Goal: Task Accomplishment & Management: Use online tool/utility

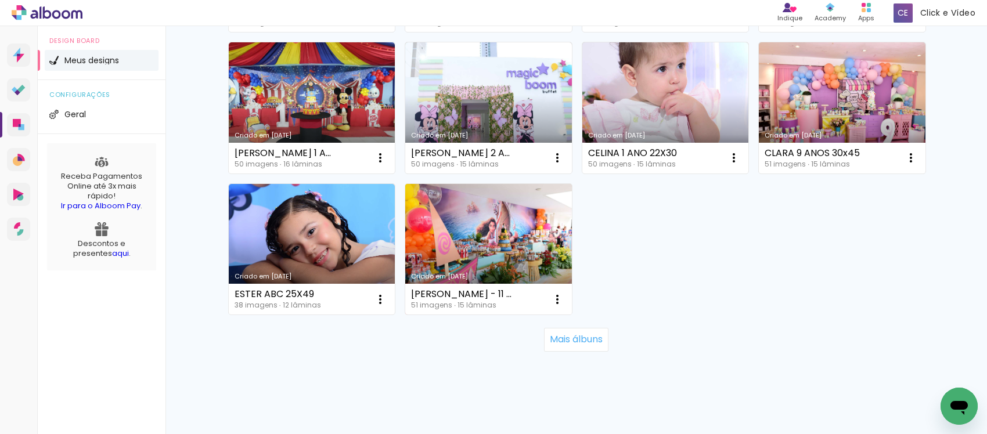
scroll to position [826, 0]
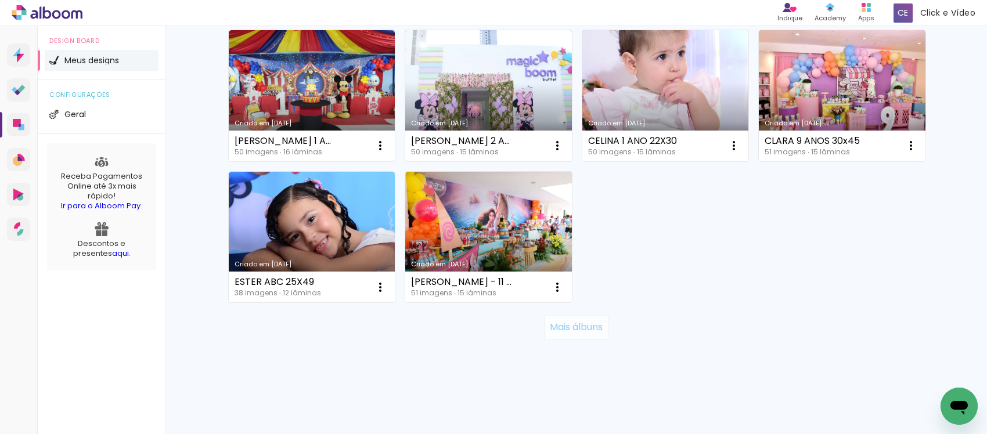
click at [0, 0] on slot "Mais álbuns" at bounding box center [0, 0] width 0 height 0
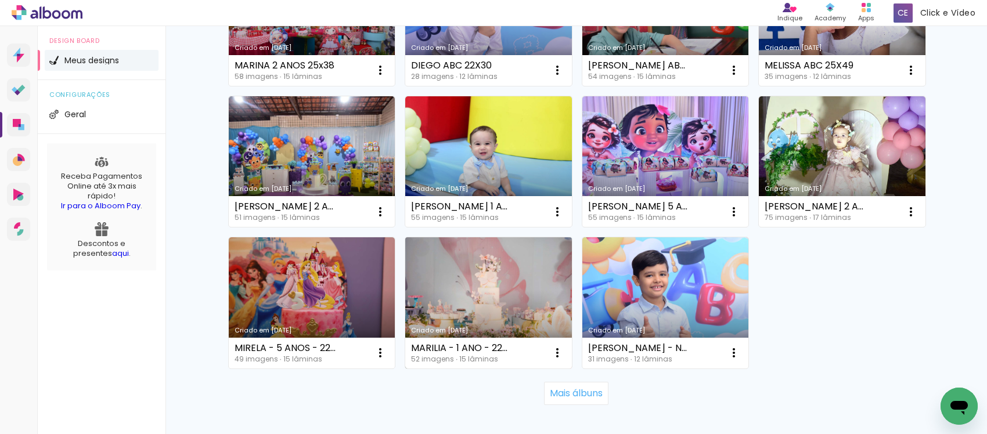
scroll to position [1624, 0]
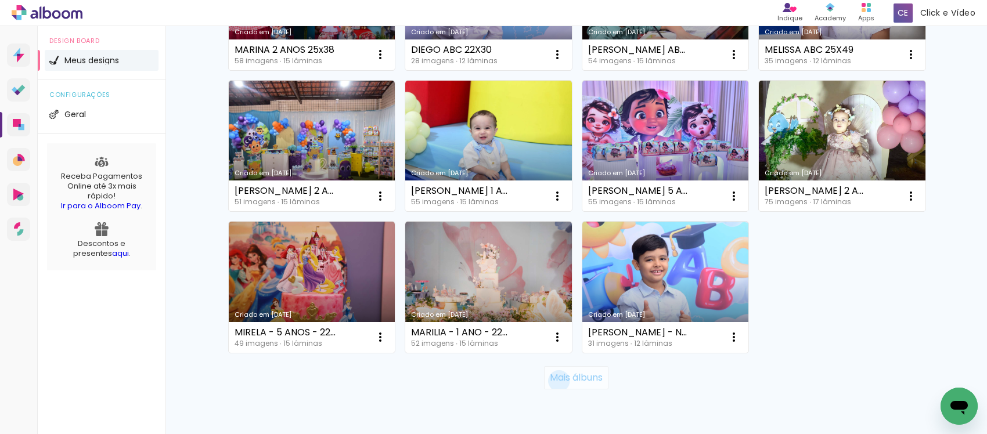
click at [0, 0] on slot "Mais álbuns" at bounding box center [0, 0] width 0 height 0
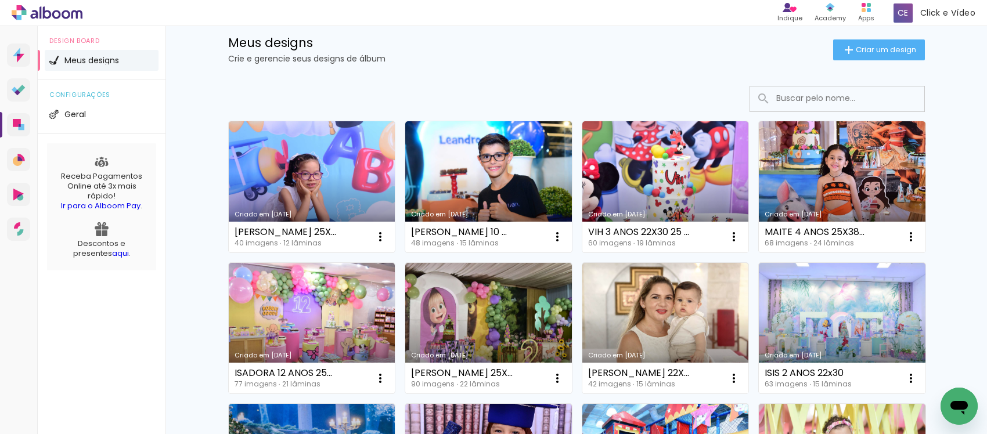
scroll to position [0, 0]
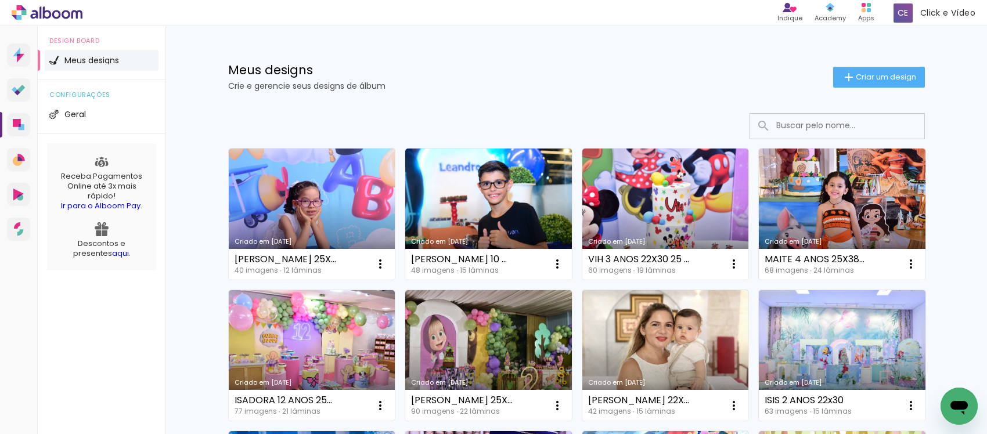
click at [805, 135] on input at bounding box center [853, 126] width 165 height 24
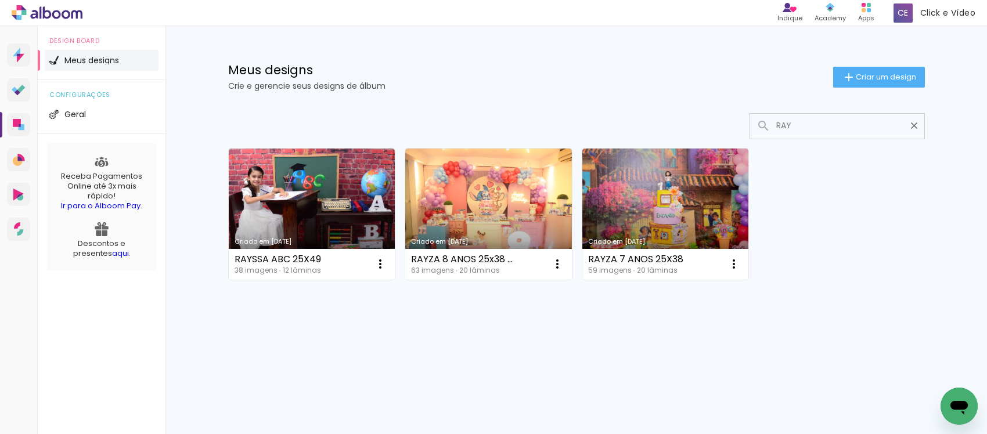
click at [793, 125] on input "RAY" at bounding box center [843, 126] width 145 height 24
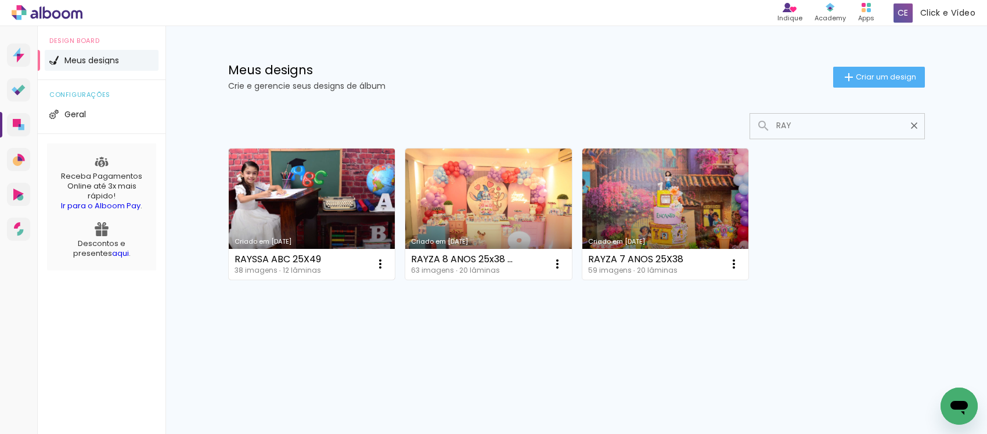
type input "RAY"
type paper-input "RAY"
click at [305, 204] on link "Criado em 12/04/25" at bounding box center [312, 214] width 167 height 131
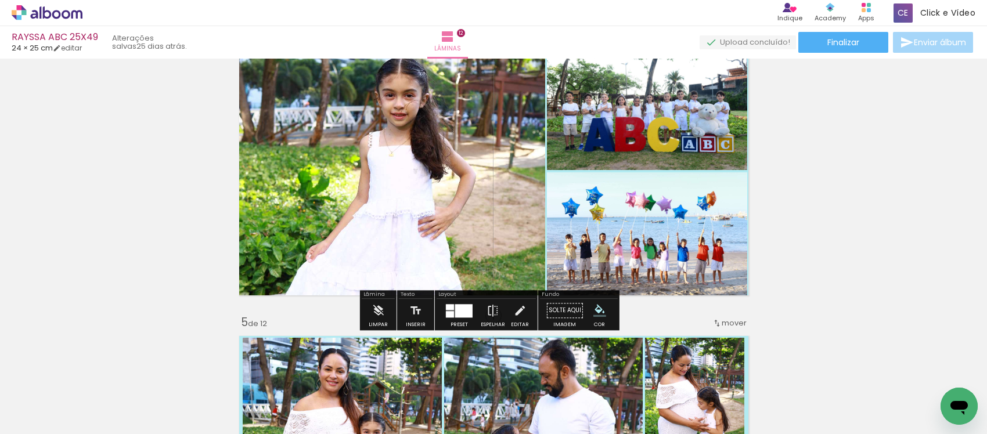
scroll to position [944, 0]
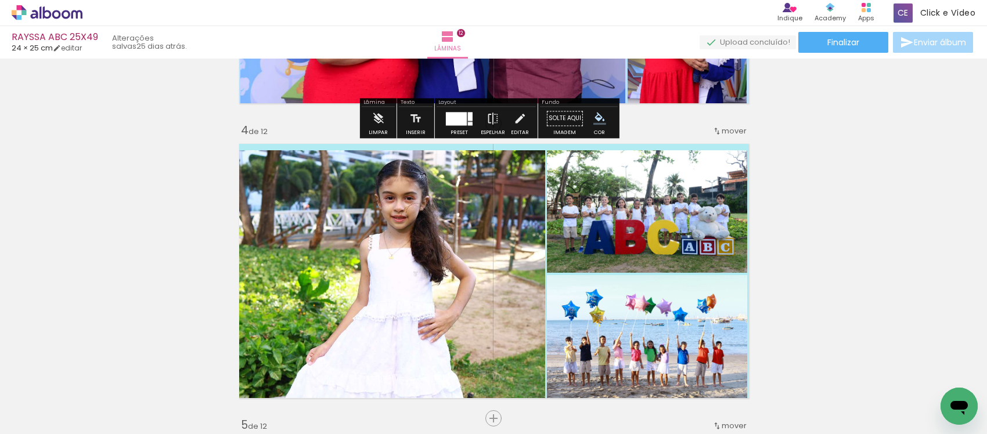
scroll to position [944, 0]
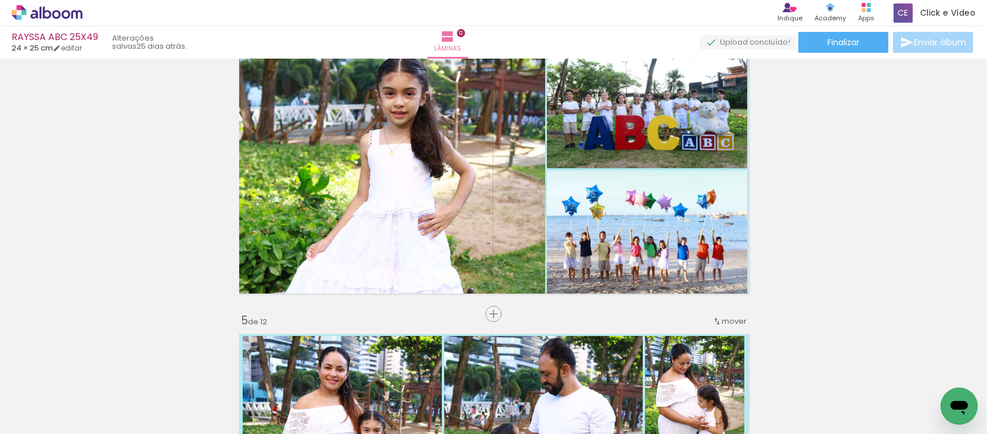
type input "Todas as fotos"
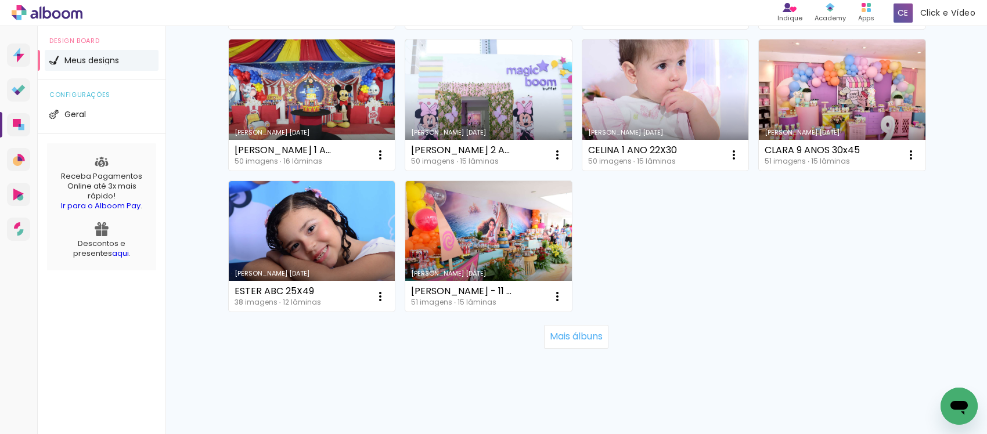
scroll to position [826, 0]
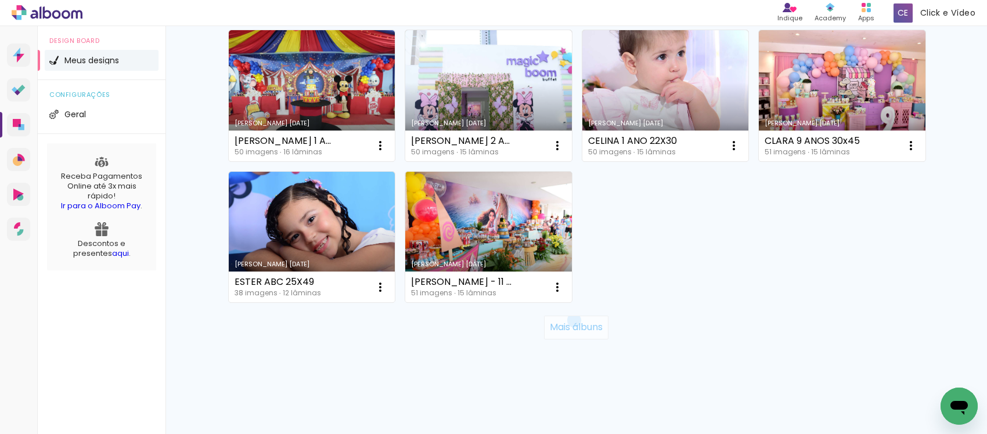
click at [0, 0] on slot "Mais álbuns" at bounding box center [0, 0] width 0 height 0
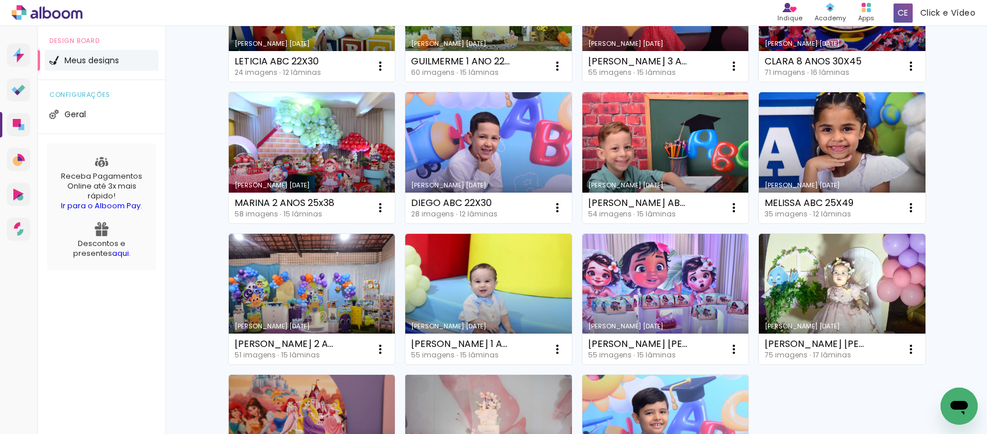
scroll to position [1624, 0]
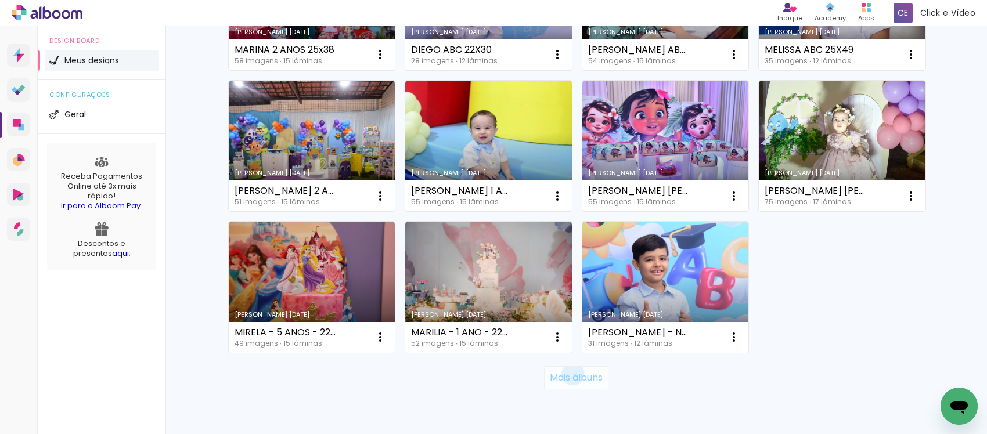
click at [0, 0] on slot "Mais álbuns" at bounding box center [0, 0] width 0 height 0
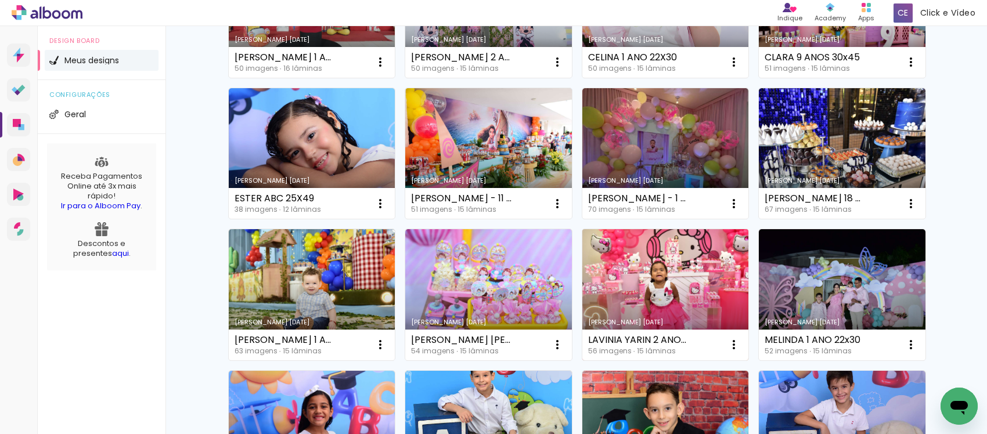
scroll to position [971, 0]
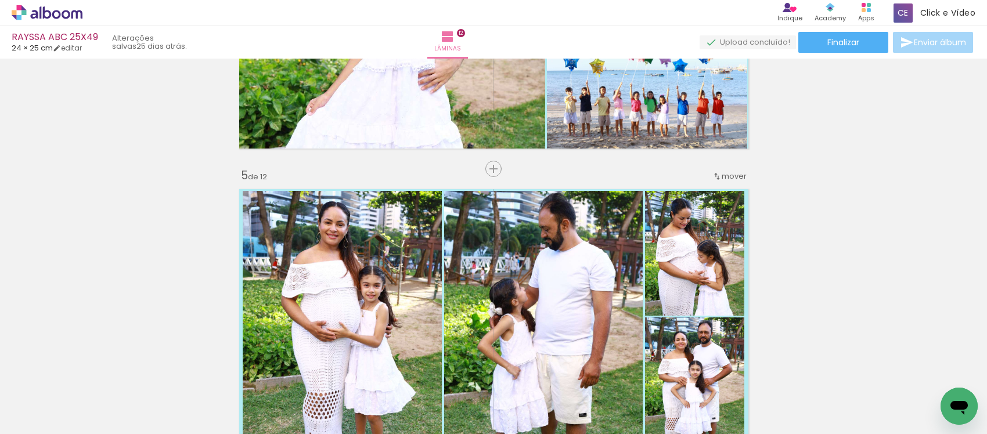
scroll to position [871, 0]
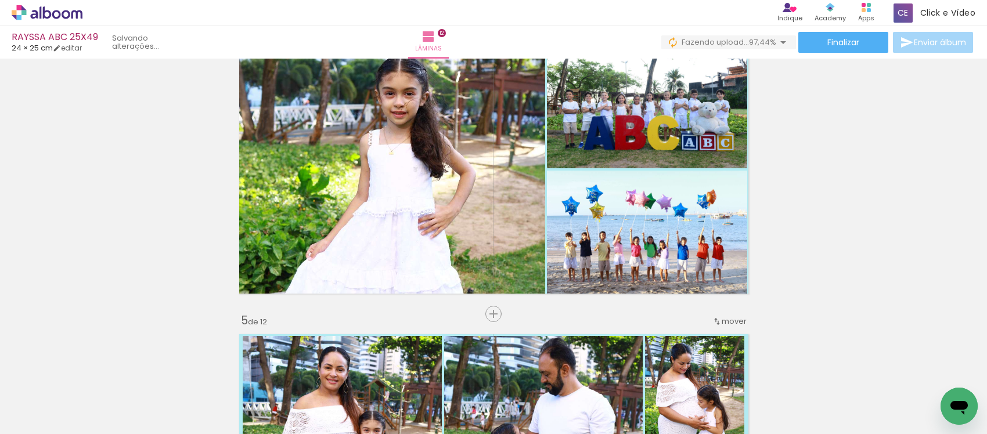
scroll to position [0, 1647]
drag, startPoint x: 363, startPoint y: 431, endPoint x: 3, endPoint y: 9, distance: 554.0
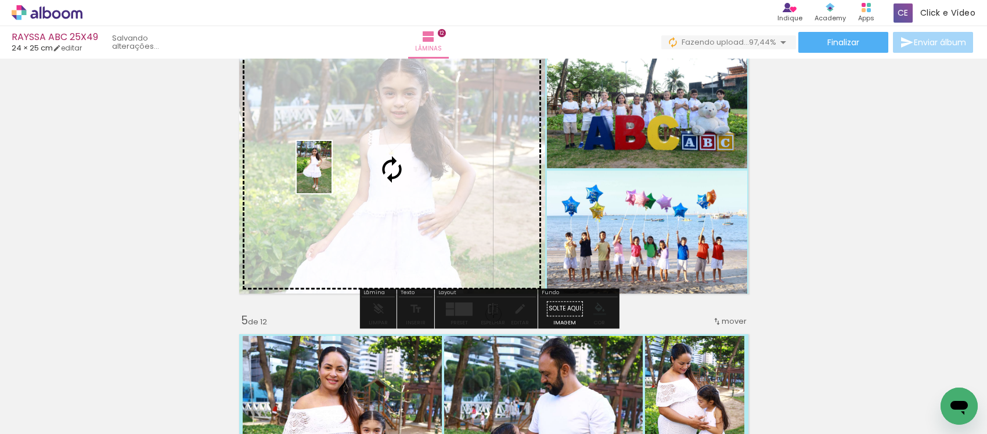
drag, startPoint x: 941, startPoint y: 391, endPoint x: 332, endPoint y: 176, distance: 645.9
click at [332, 176] on quentale-workspace at bounding box center [493, 217] width 987 height 434
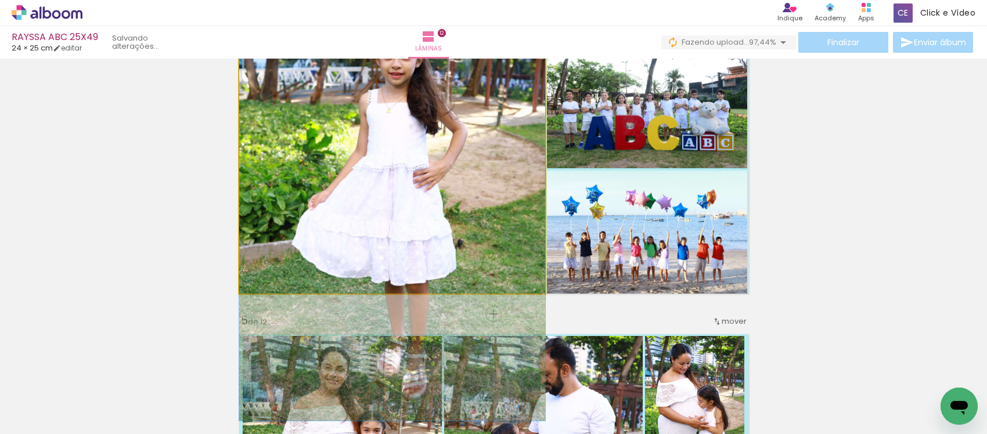
drag, startPoint x: 370, startPoint y: 156, endPoint x: 370, endPoint y: 177, distance: 21.5
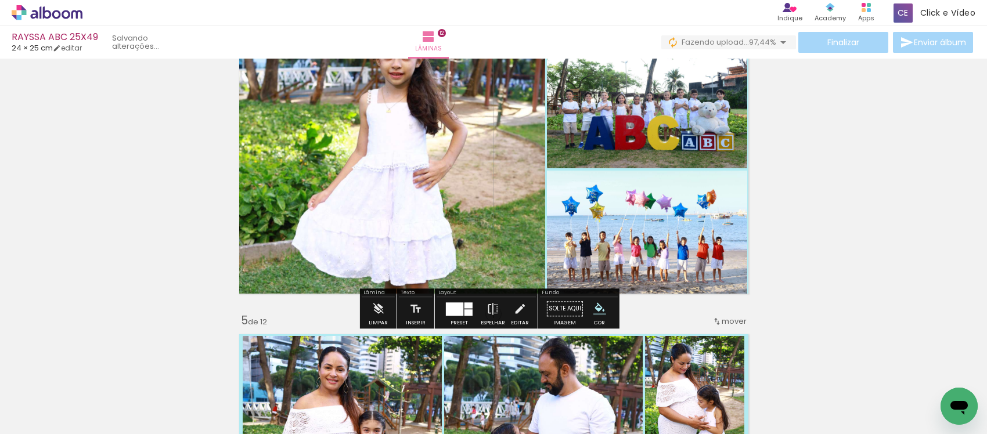
scroll to position [871, 0]
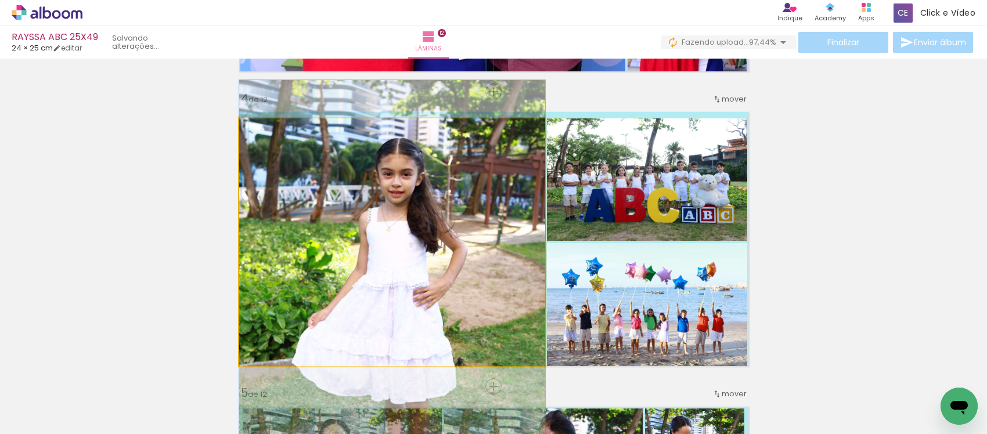
drag, startPoint x: 405, startPoint y: 208, endPoint x: 405, endPoint y: 253, distance: 44.7
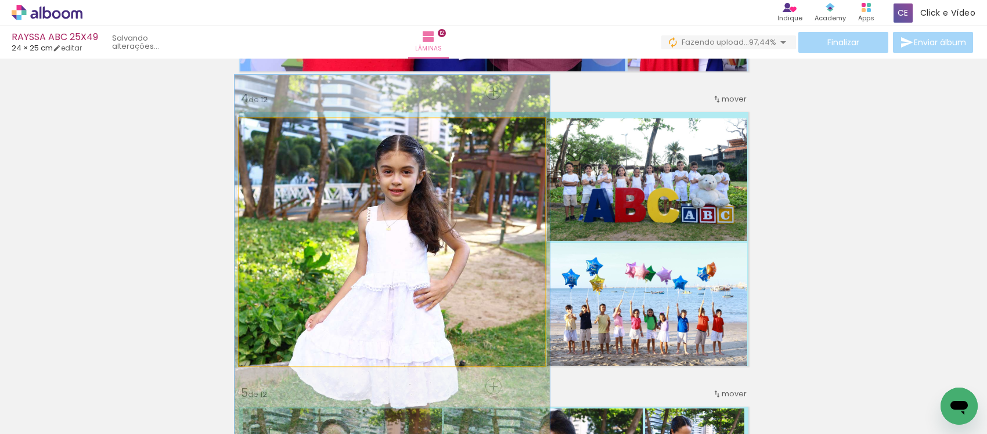
drag, startPoint x: 258, startPoint y: 129, endPoint x: 260, endPoint y: 138, distance: 8.8
type paper-slider "103"
click at [260, 138] on div at bounding box center [267, 130] width 19 height 19
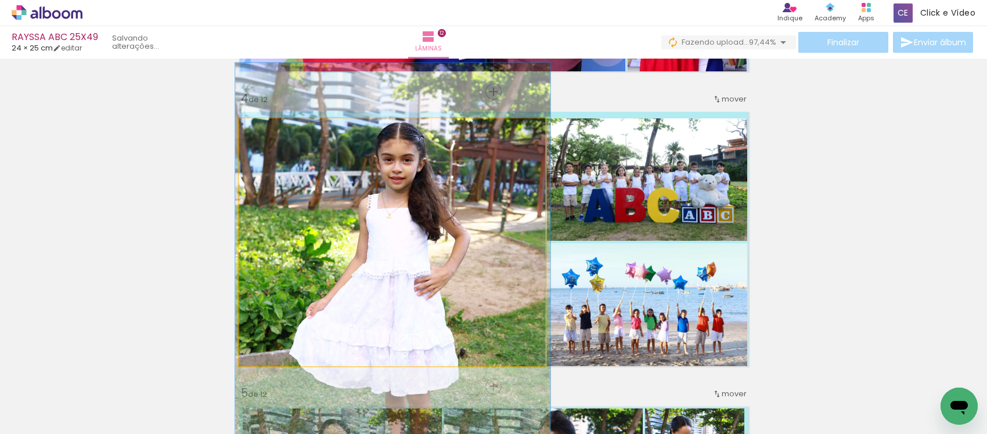
drag, startPoint x: 399, startPoint y: 256, endPoint x: 399, endPoint y: 244, distance: 12.2
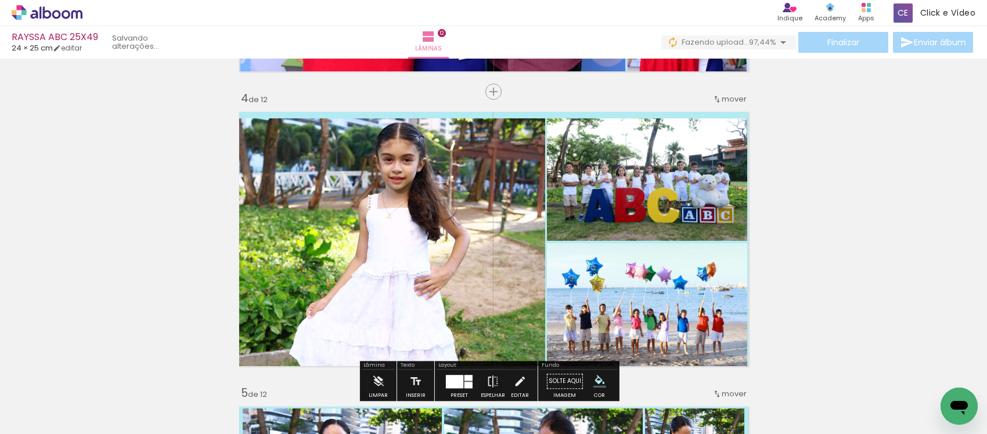
scroll to position [944, 0]
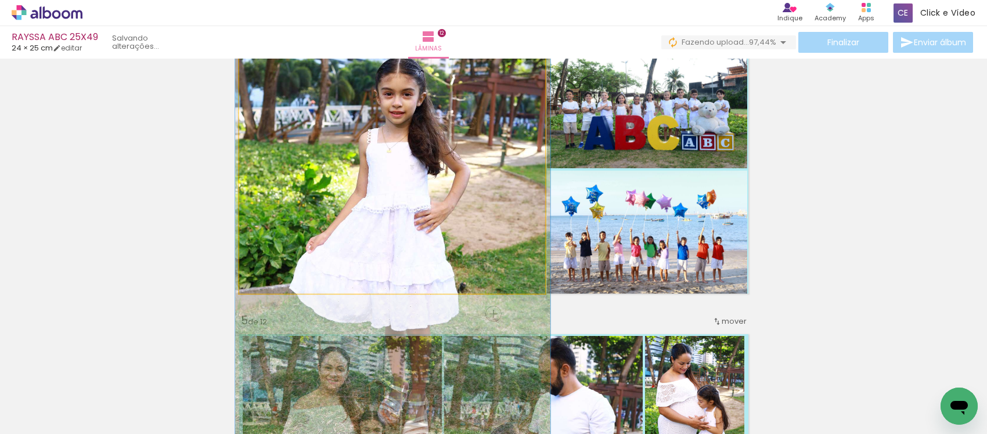
drag, startPoint x: 383, startPoint y: 152, endPoint x: 383, endPoint y: 158, distance: 6.4
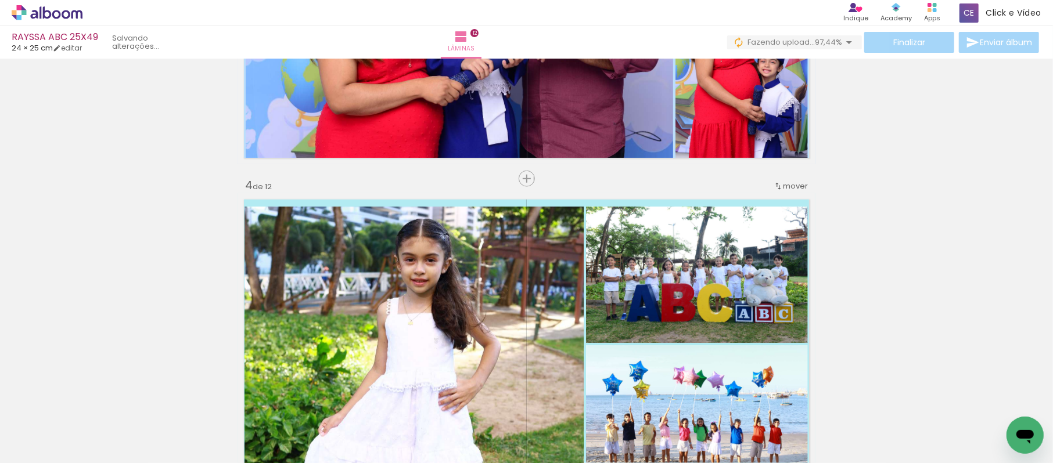
scroll to position [0, 1582]
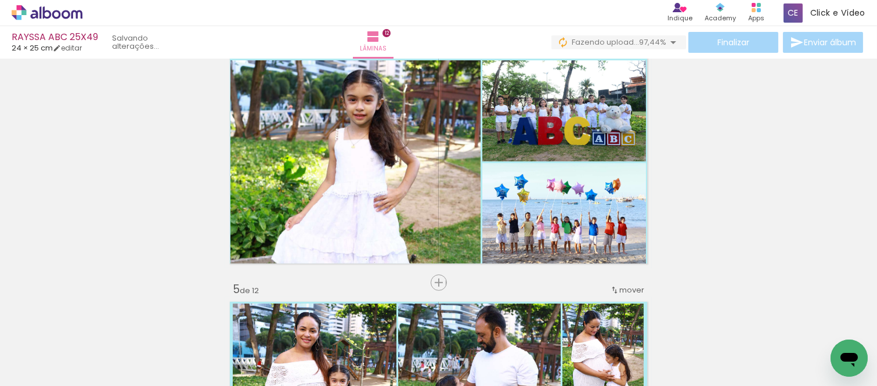
scroll to position [0, 1581]
drag, startPoint x: 0, startPoint y: 0, endPoint x: 142, endPoint y: 196, distance: 241.6
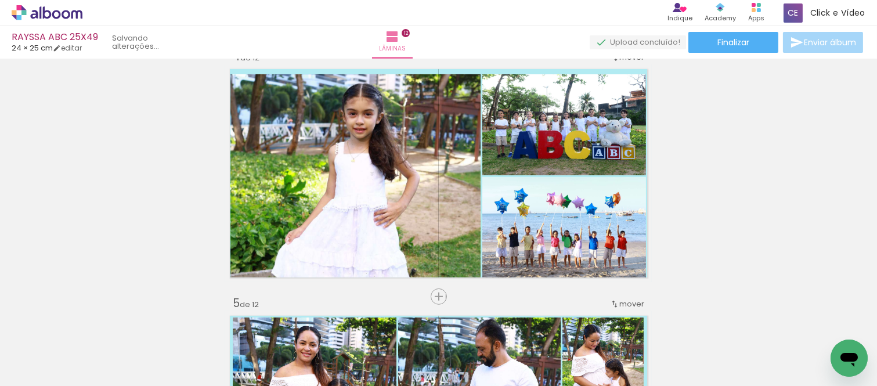
scroll to position [761, 0]
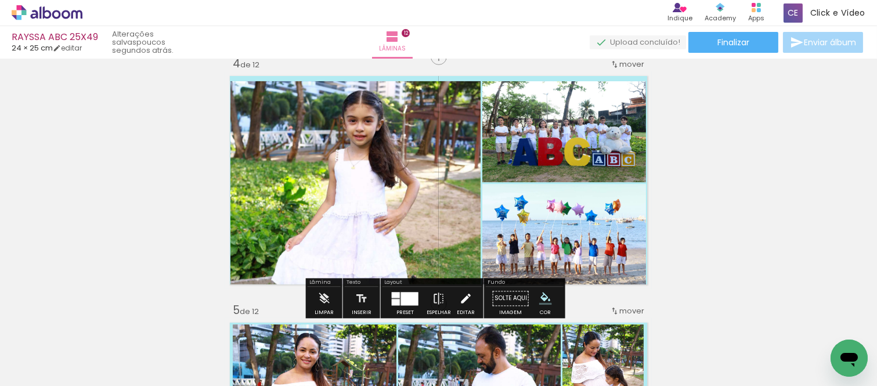
click at [463, 303] on iron-icon at bounding box center [465, 298] width 13 height 23
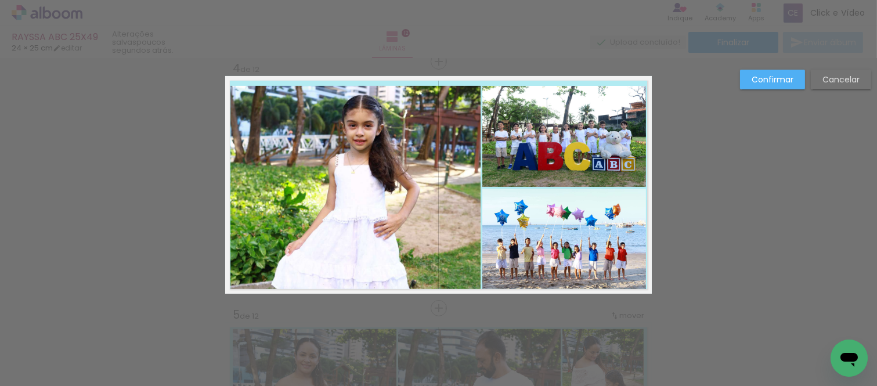
scroll to position [755, 0]
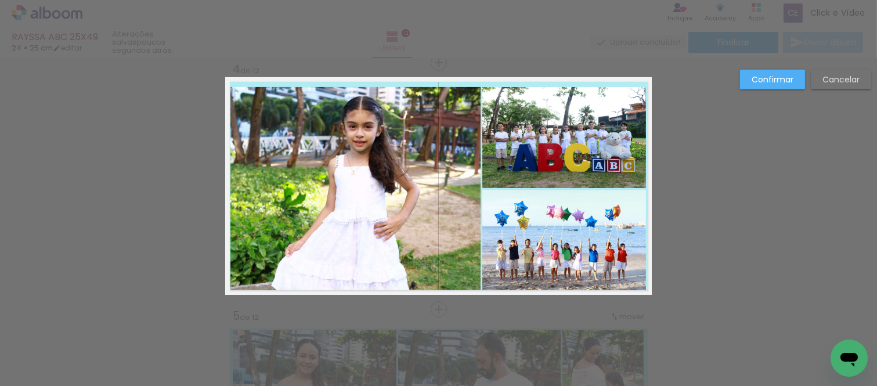
click at [393, 196] on quentale-photo at bounding box center [356, 188] width 251 height 203
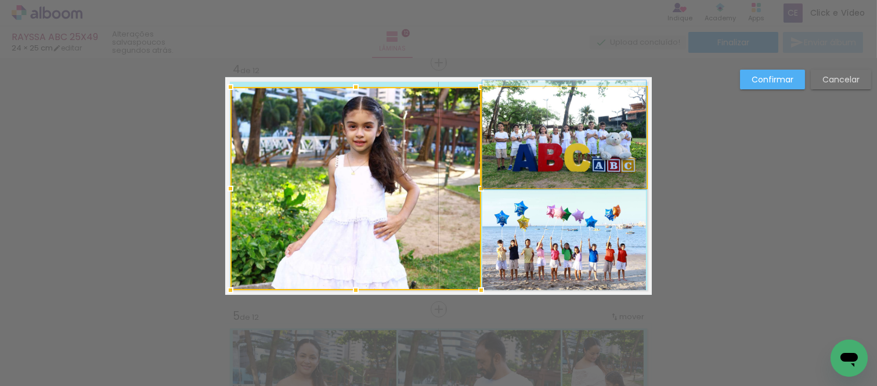
click at [507, 160] on quentale-photo at bounding box center [565, 137] width 164 height 100
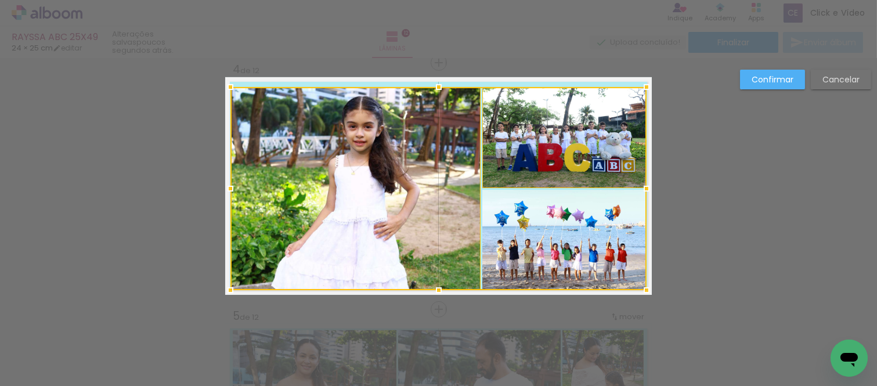
click at [505, 228] on div at bounding box center [439, 188] width 416 height 203
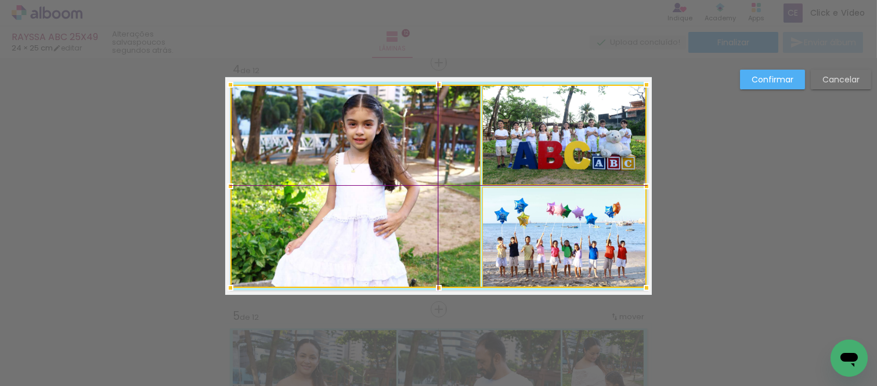
drag, startPoint x: 419, startPoint y: 204, endPoint x: 424, endPoint y: 206, distance: 6.1
click at [424, 206] on div at bounding box center [439, 186] width 416 height 203
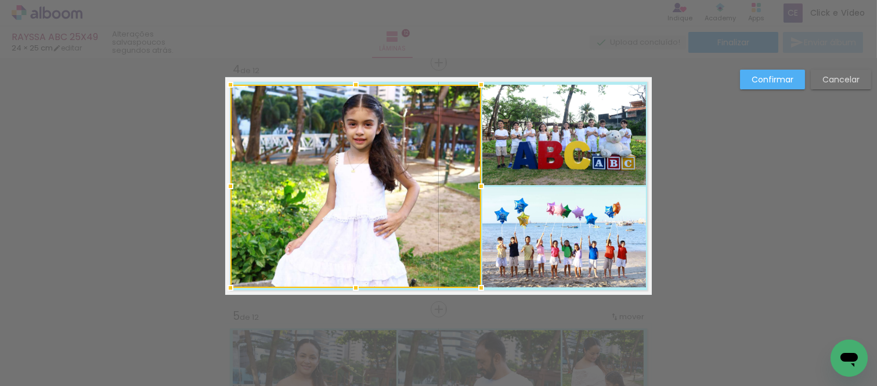
click at [0, 0] on slot "Confirmar" at bounding box center [0, 0] width 0 height 0
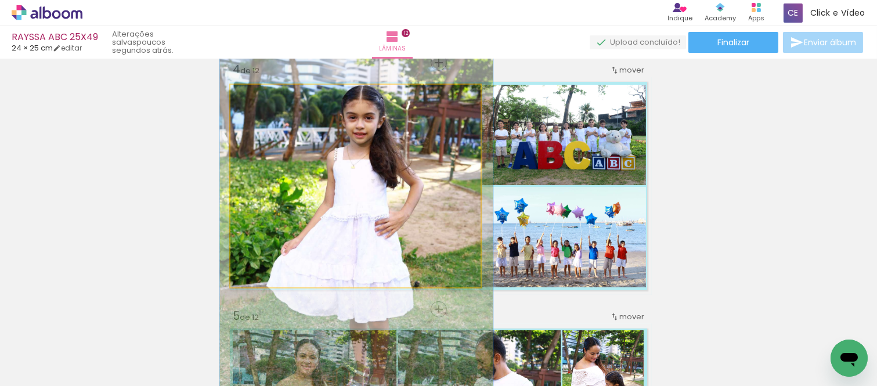
drag, startPoint x: 254, startPoint y: 95, endPoint x: 257, endPoint y: 107, distance: 12.0
click at [257, 107] on quentale-photo at bounding box center [356, 186] width 251 height 203
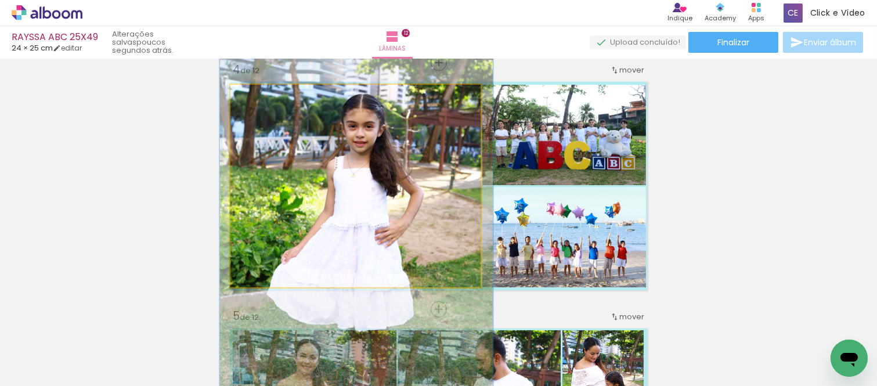
drag, startPoint x: 339, startPoint y: 178, endPoint x: 339, endPoint y: 186, distance: 8.7
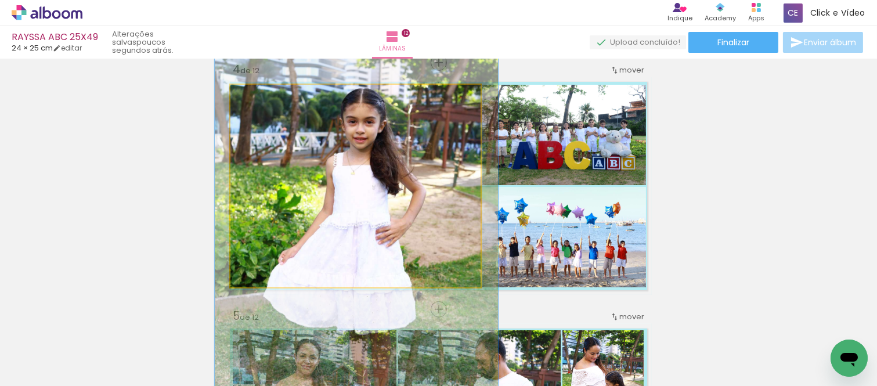
drag, startPoint x: 256, startPoint y: 97, endPoint x: 258, endPoint y: 103, distance: 6.6
type paper-slider "113"
click at [258, 103] on div at bounding box center [263, 97] width 19 height 19
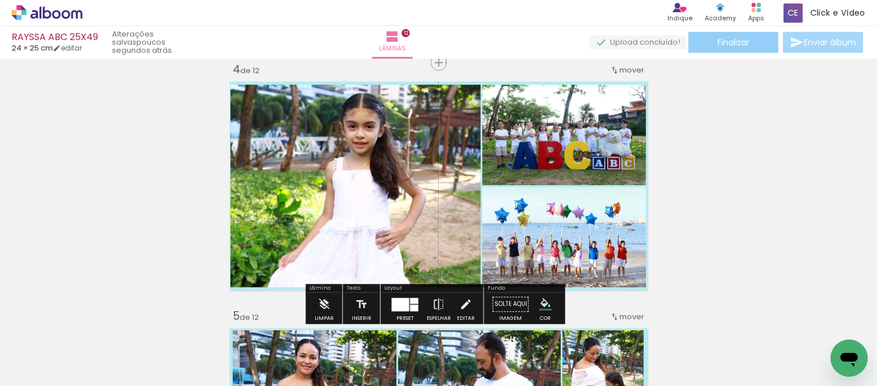
click at [726, 47] on paper-button "Finalizar" at bounding box center [734, 42] width 90 height 21
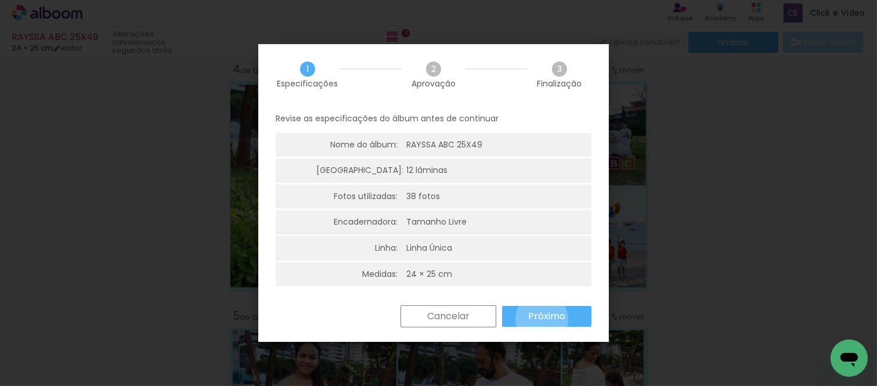
click at [0, 0] on slot "Próximo" at bounding box center [0, 0] width 0 height 0
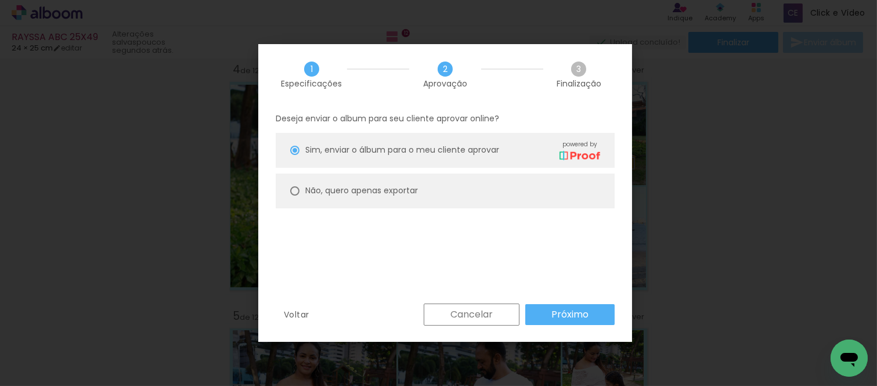
click at [406, 160] on paper-radio-button "Sim, enviar o álbum para o meu cliente aprovar powered by" at bounding box center [445, 150] width 339 height 35
type paper-radio-button "on"
click at [406, 175] on paper-radio-button "Não, quero apenas exportar" at bounding box center [445, 191] width 339 height 35
type paper-radio-button "on"
click at [0, 0] on slot "Próximo" at bounding box center [0, 0] width 0 height 0
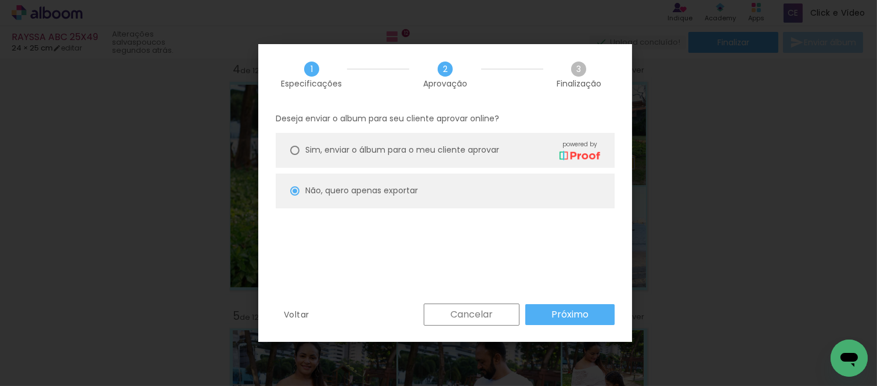
type input "Alta, 300 DPI"
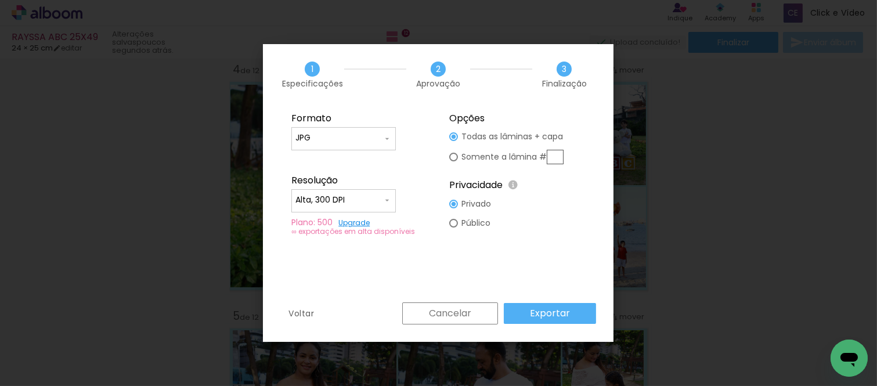
click at [555, 154] on input "text" at bounding box center [555, 157] width 17 height 15
type paper-radio-button "on"
type input "4"
click at [0, 0] on slot "Exportar" at bounding box center [0, 0] width 0 height 0
